Goal: Information Seeking & Learning: Learn about a topic

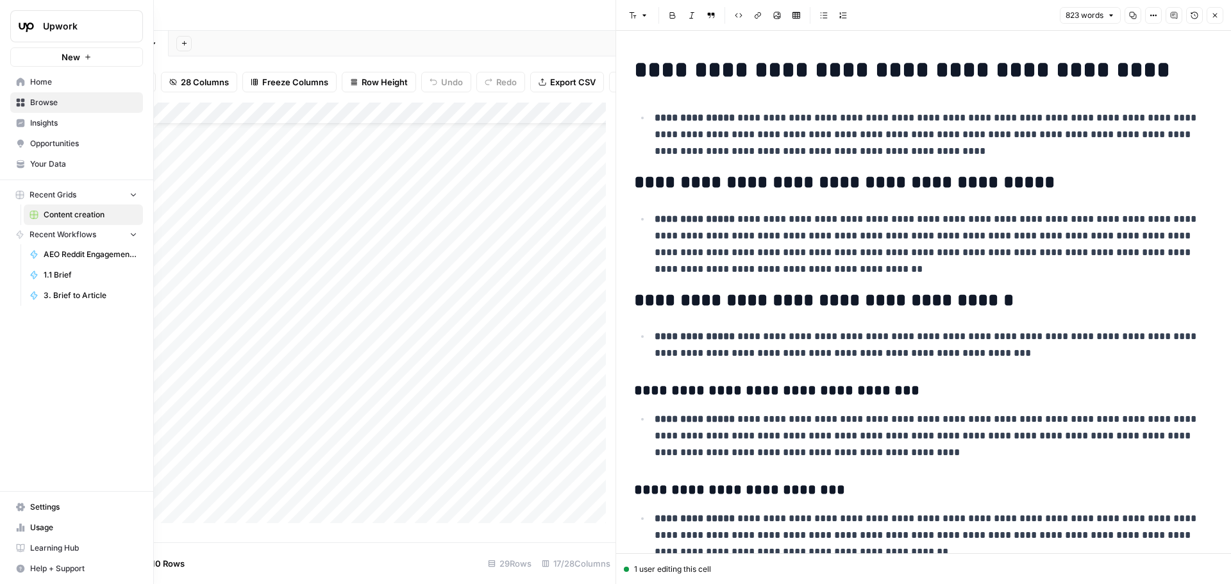
click at [40, 120] on span "Insights" at bounding box center [83, 123] width 107 height 12
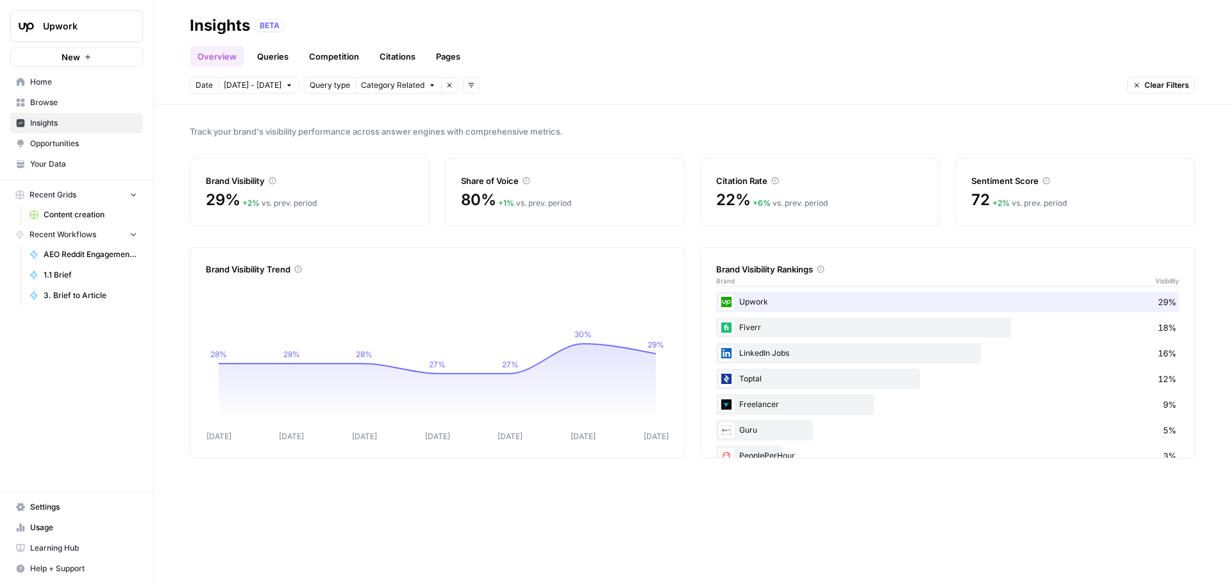
click at [330, 60] on link "Competition" at bounding box center [333, 56] width 65 height 21
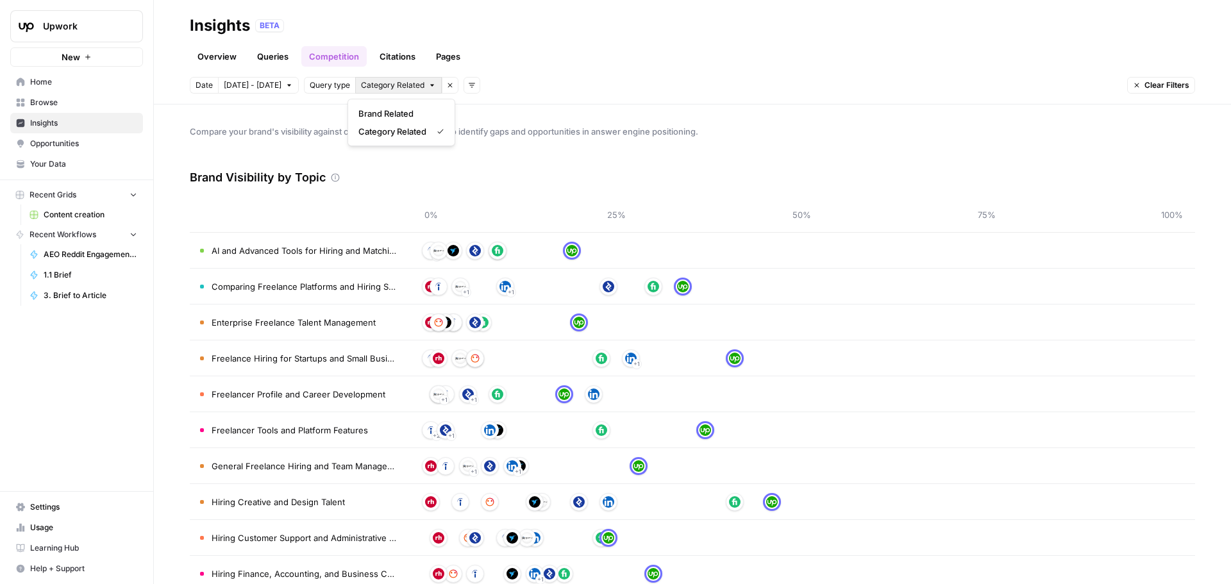
click at [411, 87] on span "Category Related" at bounding box center [392, 86] width 63 height 12
click at [408, 112] on span "Brand Related" at bounding box center [399, 113] width 81 height 13
